Goal: Communication & Community: Participate in discussion

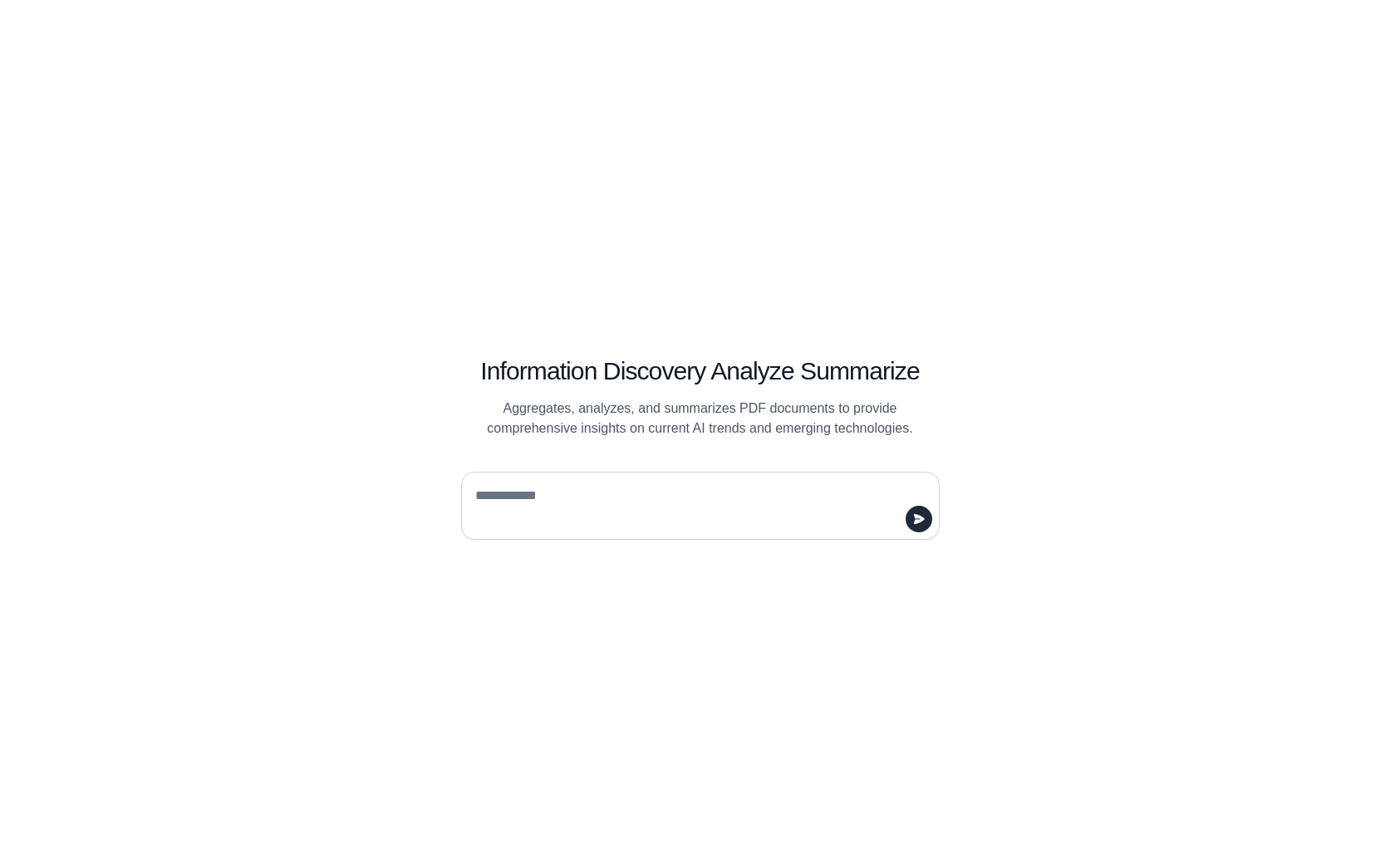
click at [499, 503] on textarea at bounding box center [695, 505] width 447 height 46
type textarea "**********"
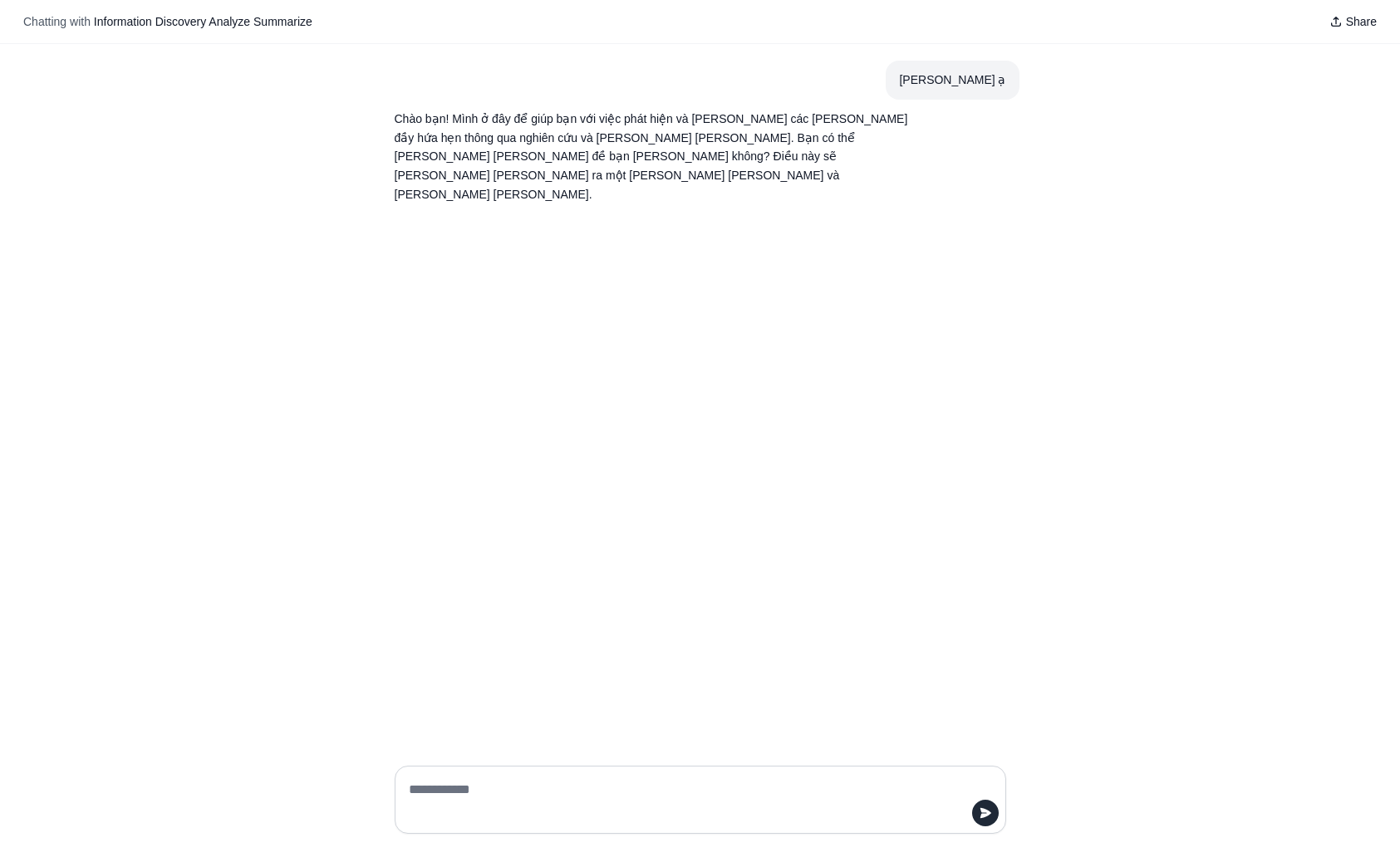
click at [525, 405] on div "xin chào ạ Chào bạn! Mình ở đây để giúp bạn với việc phát hiện và báo cáo các p…" at bounding box center [700, 398] width 1400 height 709
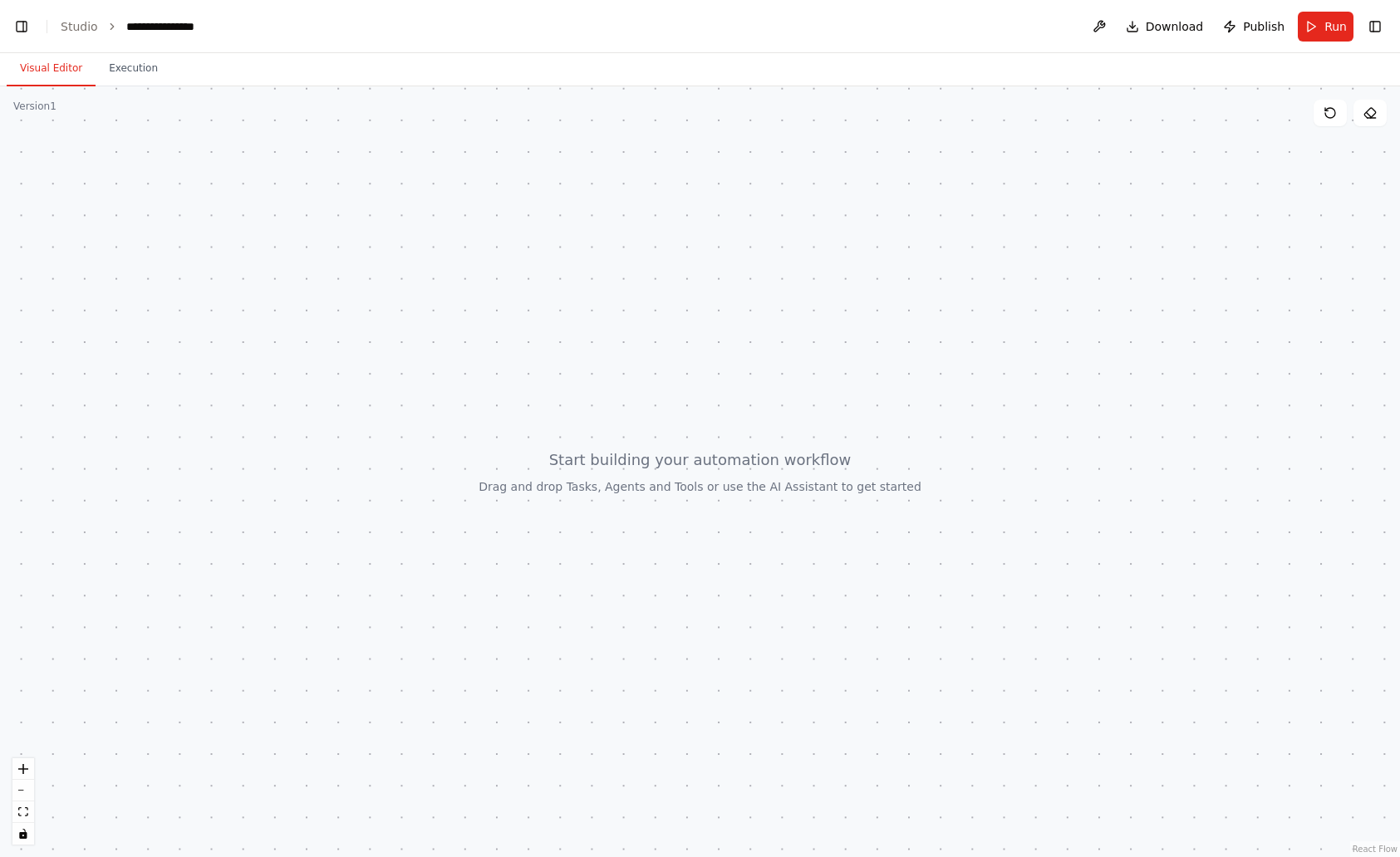
scroll to position [24120, 0]
